Goal: Information Seeking & Learning: Understand process/instructions

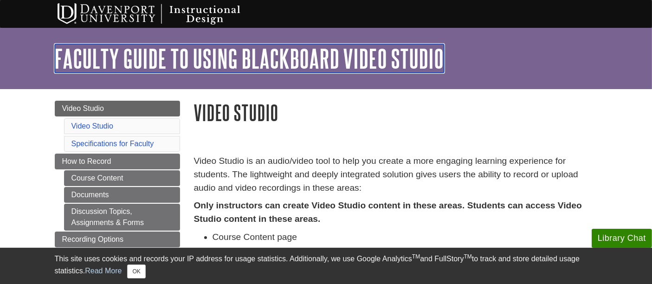
click at [186, 62] on link "Faculty Guide to Using Blackboard Video Studio" at bounding box center [249, 58] width 389 height 29
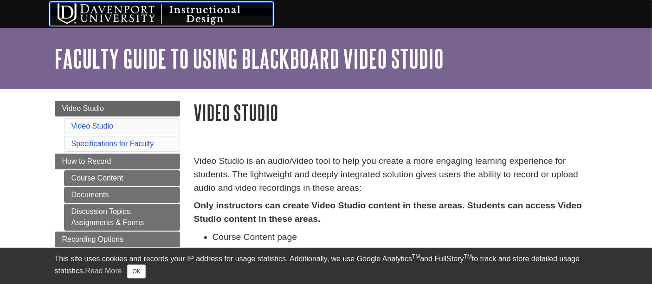
click at [208, 22] on img at bounding box center [161, 13] width 223 height 23
